Goal: Task Accomplishment & Management: Complete application form

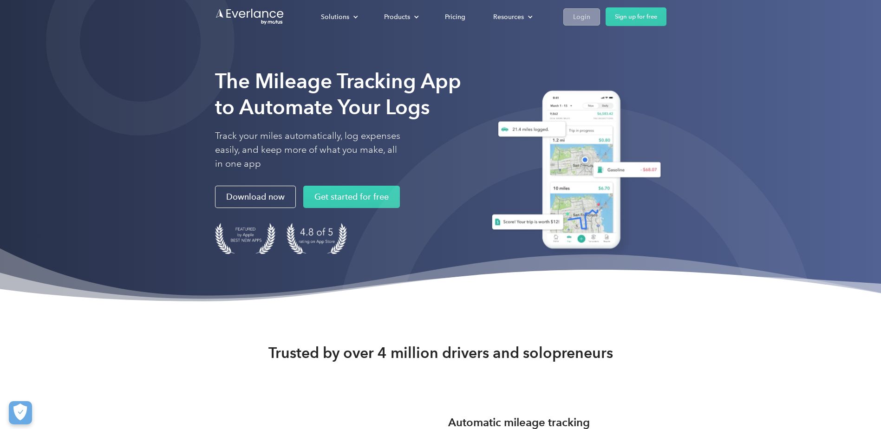
click at [579, 14] on div "Login" at bounding box center [581, 17] width 17 height 12
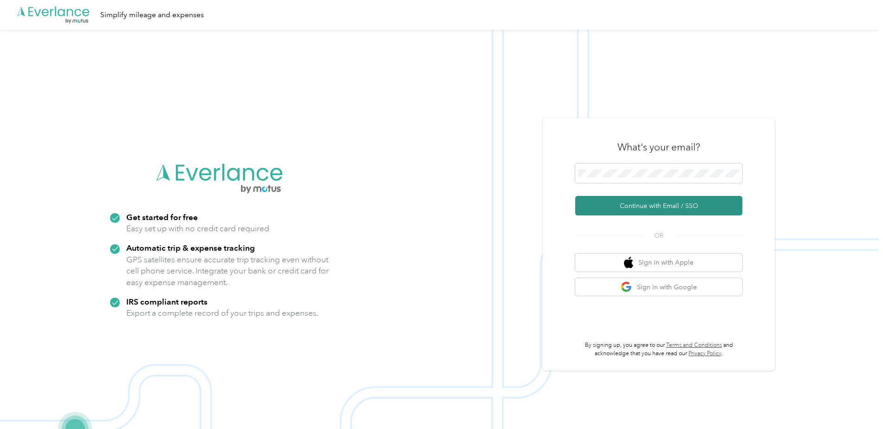
click at [620, 201] on button "Continue with Email / SSO" at bounding box center [658, 206] width 167 height 20
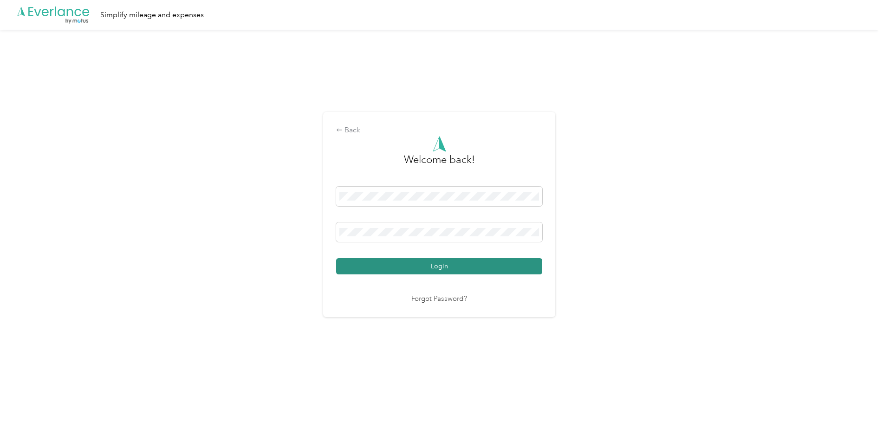
click at [384, 271] on button "Login" at bounding box center [439, 266] width 206 height 16
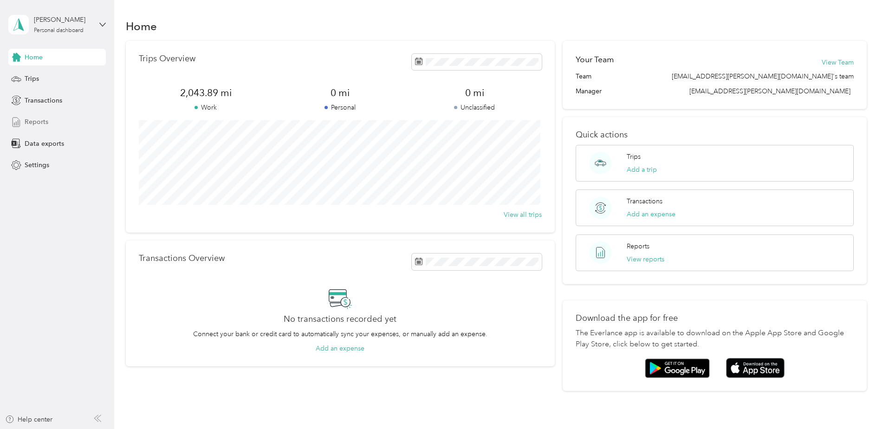
click at [37, 121] on span "Reports" at bounding box center [37, 122] width 24 height 10
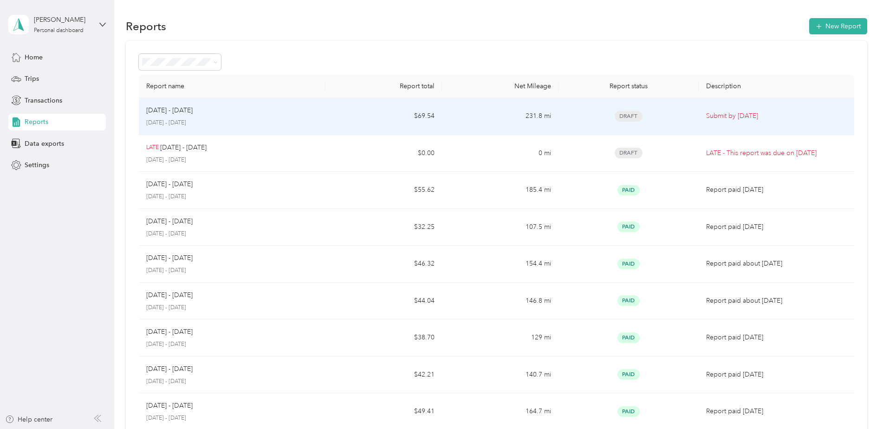
click at [249, 113] on div "Sep 16 - 30, 2025" at bounding box center [232, 110] width 172 height 10
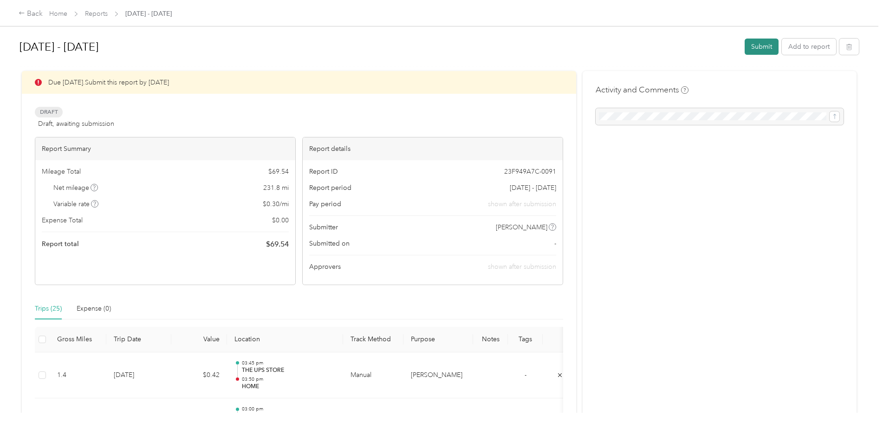
click at [753, 46] on button "Submit" at bounding box center [762, 47] width 34 height 16
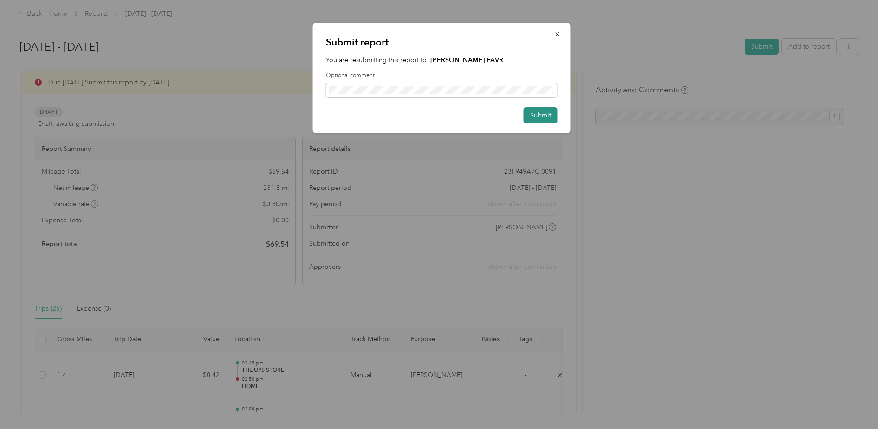
click at [539, 116] on button "Submit" at bounding box center [541, 115] width 34 height 16
